Goal: Check status: Check status

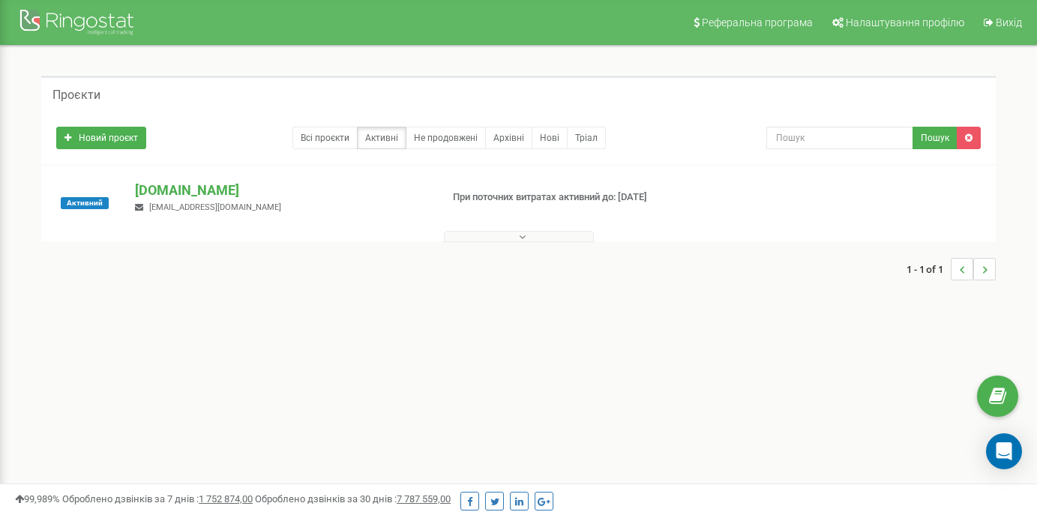
click at [519, 234] on icon at bounding box center [522, 237] width 7 height 10
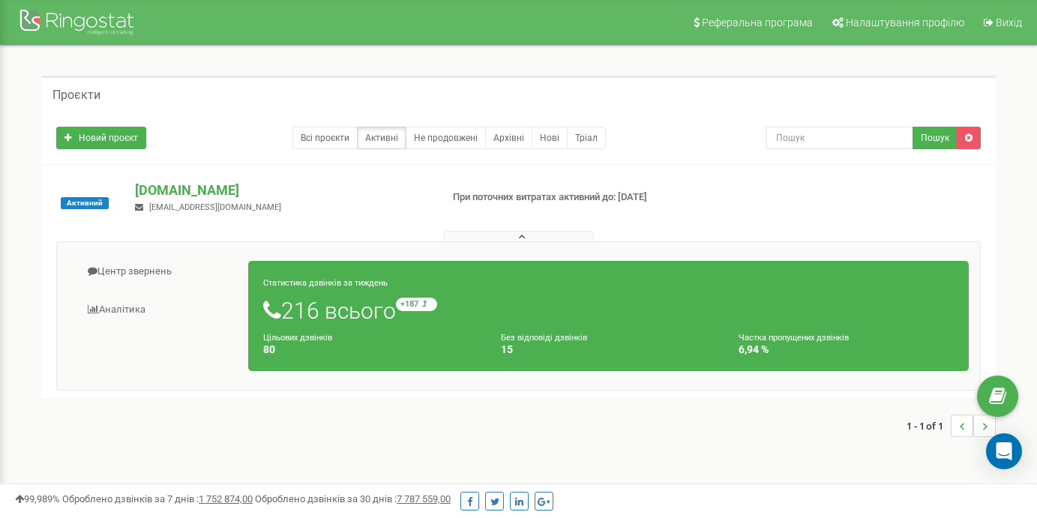
click at [327, 313] on h1 "216 всього +187 відносно минулого тижня" at bounding box center [608, 310] width 691 height 25
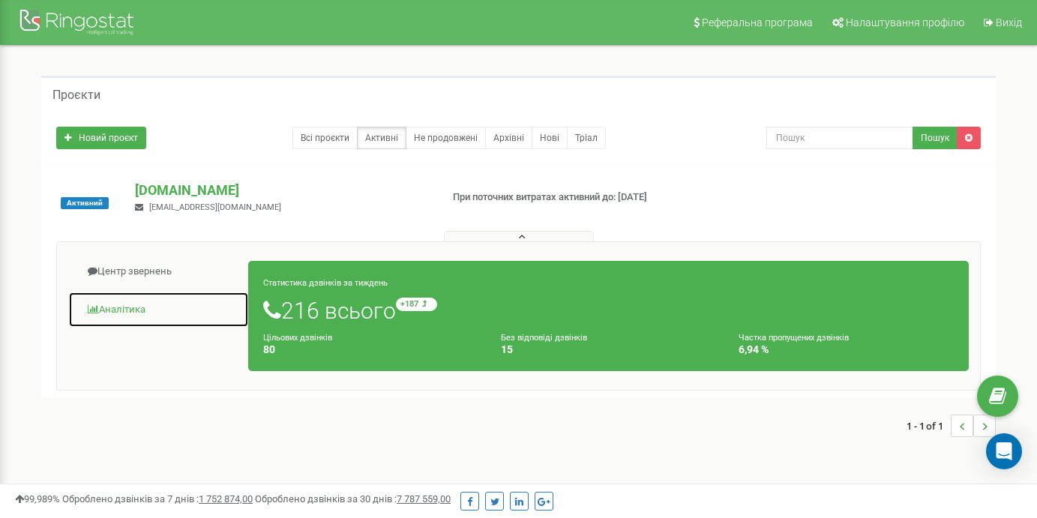
click at [112, 310] on link "Аналiтика" at bounding box center [158, 310] width 181 height 37
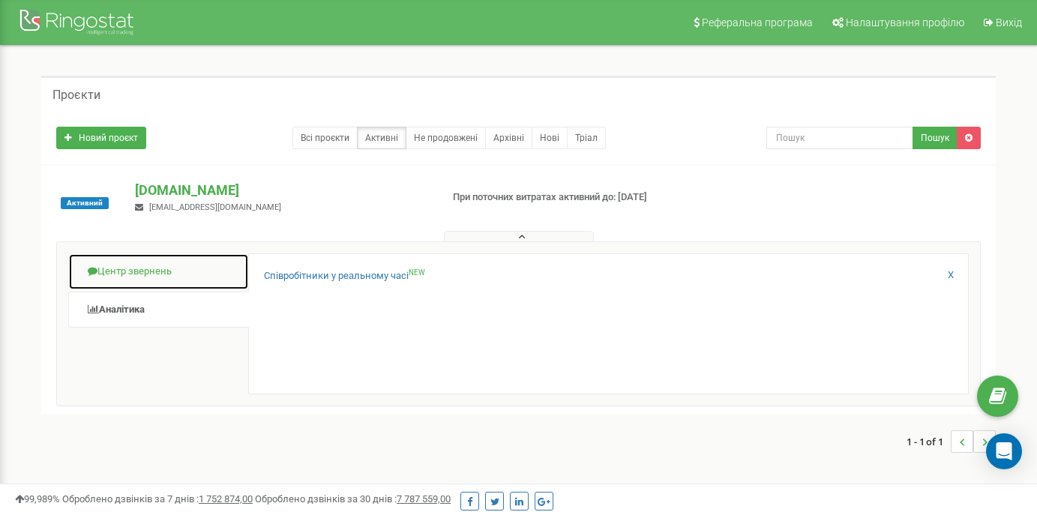
click at [138, 271] on link "Центр звернень" at bounding box center [158, 271] width 181 height 37
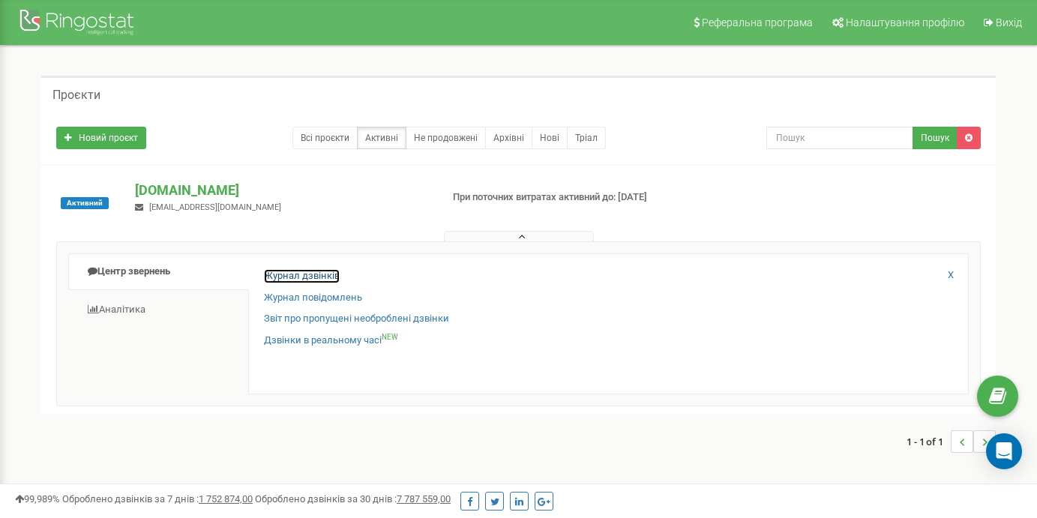
click at [315, 271] on link "Журнал дзвінків" at bounding box center [302, 276] width 76 height 14
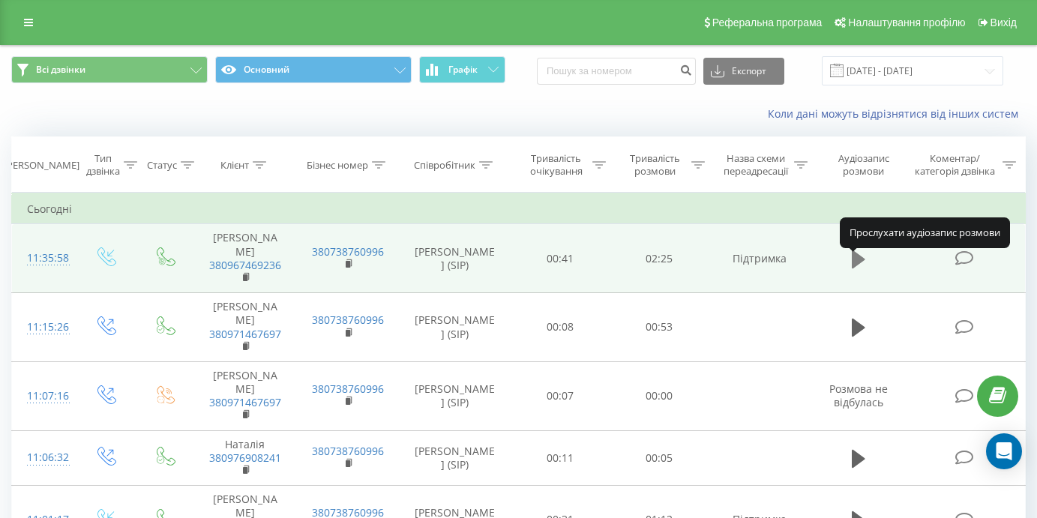
click at [856, 268] on icon at bounding box center [858, 259] width 13 height 18
